Goal: Transaction & Acquisition: Purchase product/service

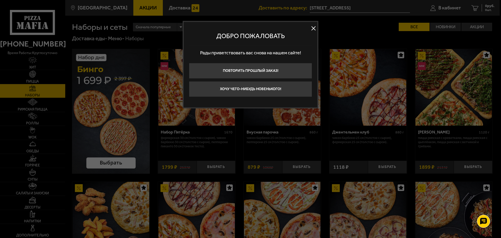
click at [311, 29] on button at bounding box center [313, 29] width 8 height 8
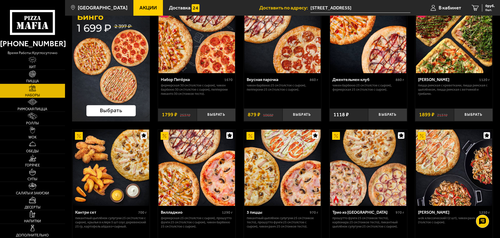
scroll to position [78, 0]
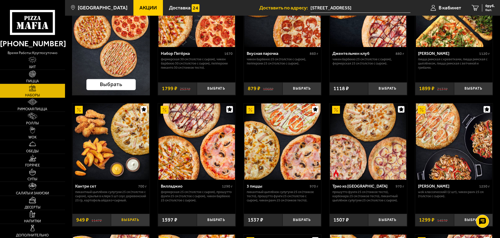
click at [135, 222] on button "Выбрать" at bounding box center [130, 219] width 39 height 13
click at [486, 4] on span "949 руб." at bounding box center [488, 6] width 14 height 4
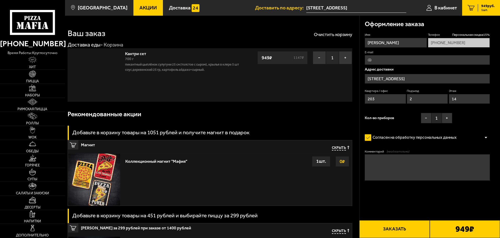
type input "улица Ткачей, 68к2"
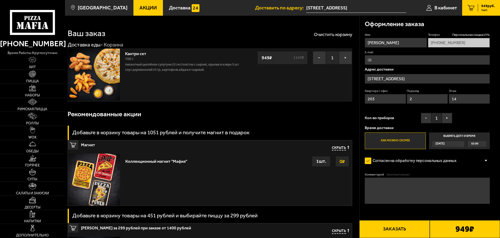
click at [401, 229] on button "Заказать" at bounding box center [394, 229] width 70 height 18
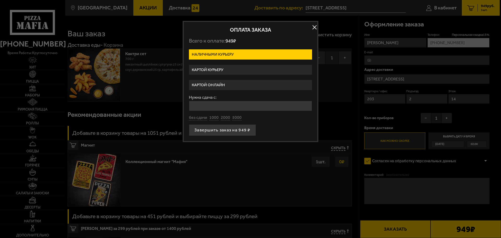
click at [215, 69] on label "Картой курьеру" at bounding box center [250, 70] width 123 height 10
click at [0, 0] on input "Картой курьеру" at bounding box center [0, 0] width 0 height 0
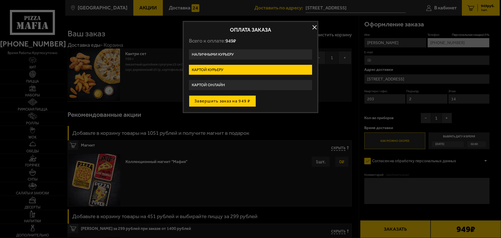
click at [229, 104] on button "Завершить заказ на 949 ₽" at bounding box center [222, 100] width 67 height 11
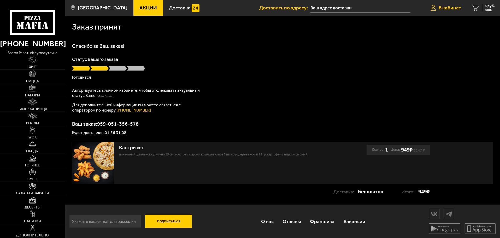
click at [451, 7] on span "В кабинет" at bounding box center [449, 7] width 22 height 5
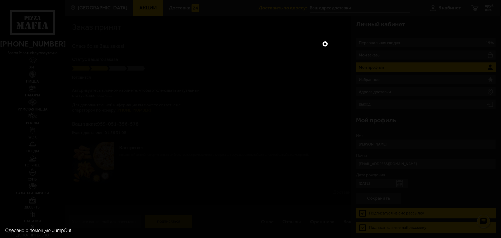
click at [327, 43] on link at bounding box center [325, 43] width 7 height 7
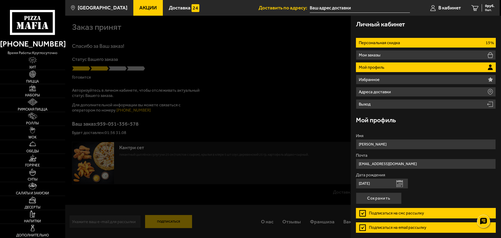
click at [383, 41] on p "Персональная скидка" at bounding box center [380, 43] width 43 height 4
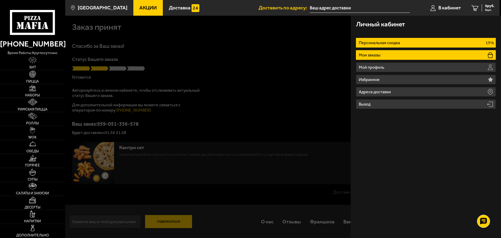
click at [392, 57] on li "Мои заказы" at bounding box center [426, 55] width 140 height 10
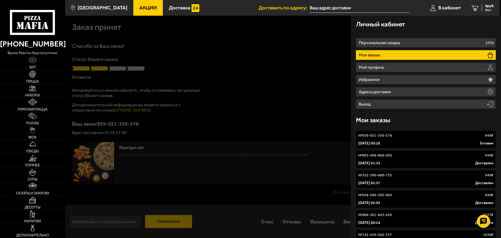
click at [405, 141] on div "31 августа 2025 г. 00:26 Готовим" at bounding box center [425, 143] width 135 height 5
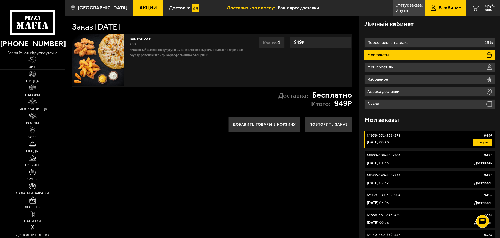
click at [478, 144] on button "В пути" at bounding box center [482, 142] width 19 height 7
